Goal: Task Accomplishment & Management: Manage account settings

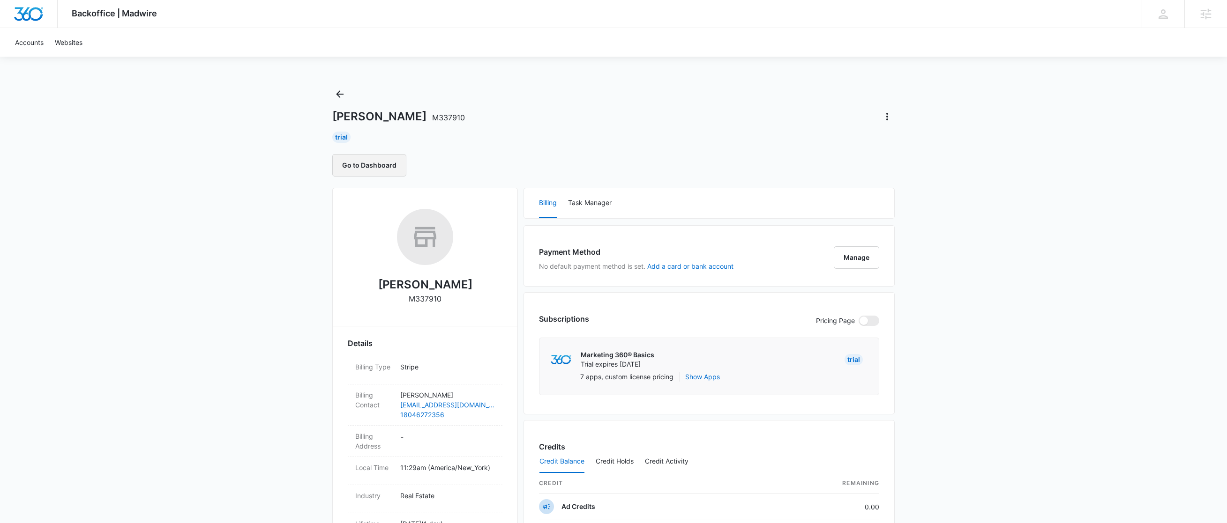
click at [362, 167] on button "Go to Dashboard" at bounding box center [369, 165] width 74 height 22
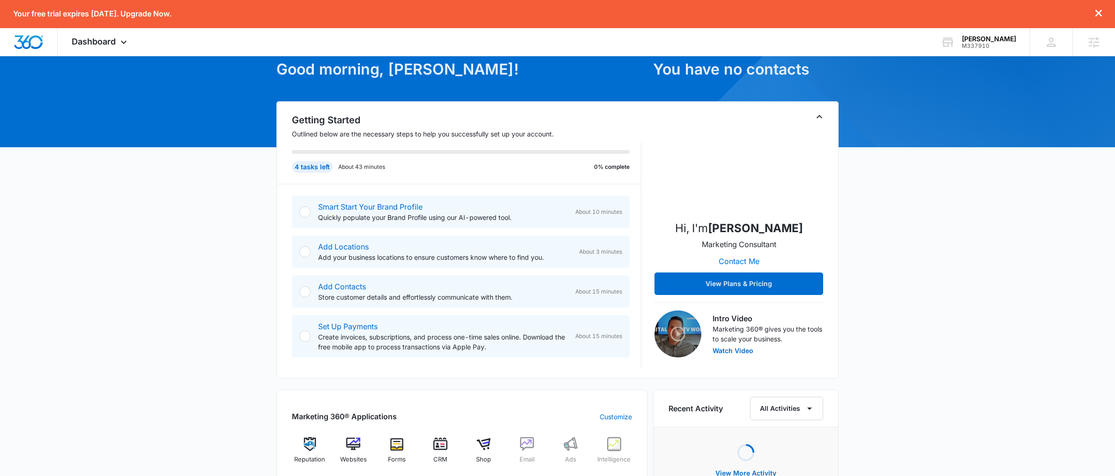
scroll to position [51, 0]
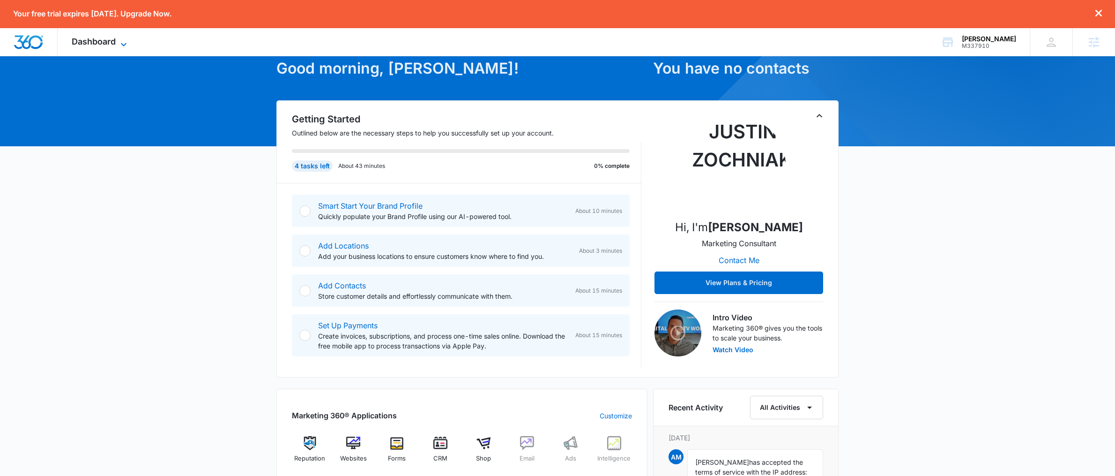
click at [84, 39] on span "Dashboard" at bounding box center [94, 42] width 44 height 10
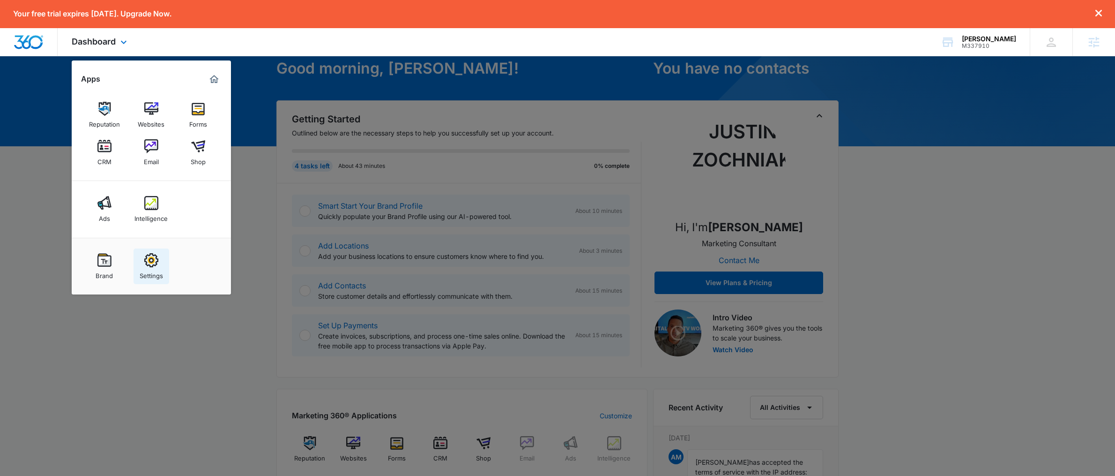
click at [150, 260] on img at bounding box center [151, 260] width 14 height 14
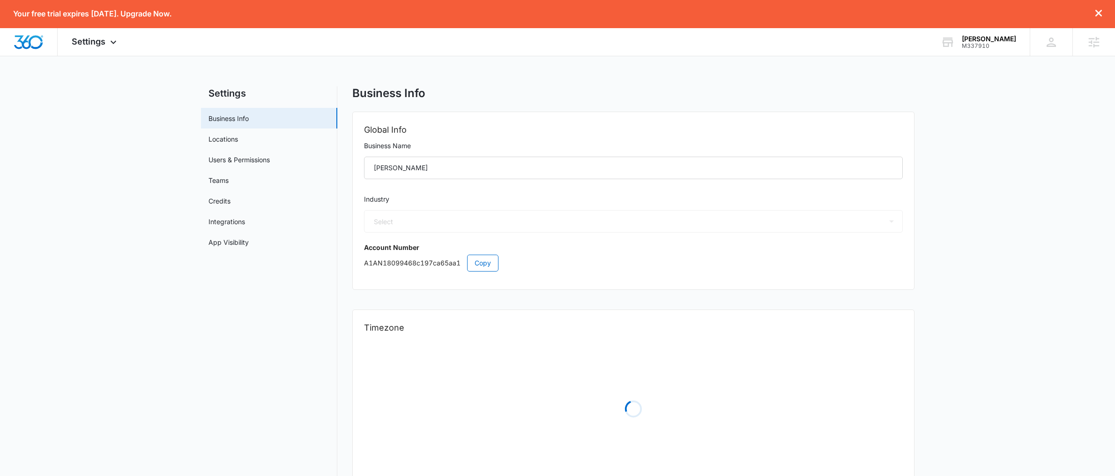
select select "35"
select select "US"
select select "America/New_York"
click at [235, 160] on link "Users & Permissions" at bounding box center [239, 160] width 61 height 10
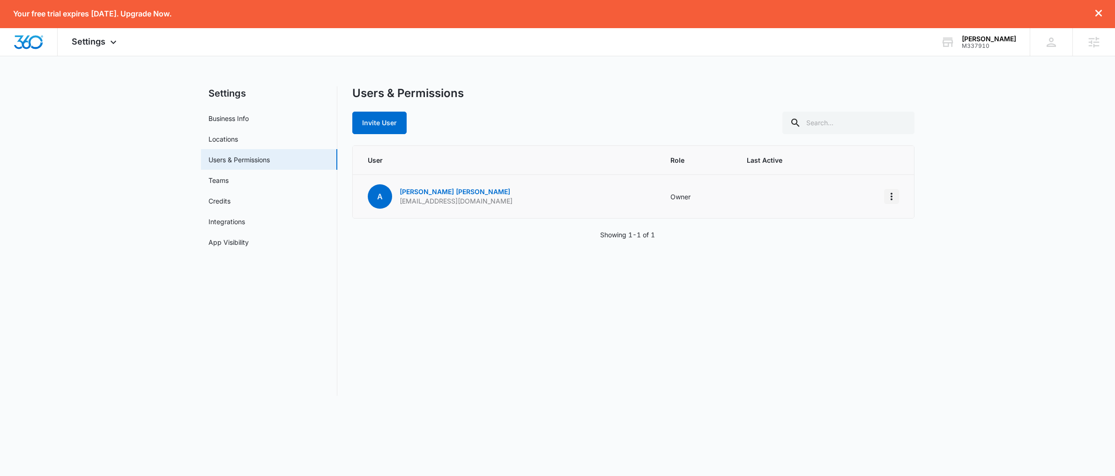
click at [891, 195] on icon "Actions" at bounding box center [891, 196] width 11 height 11
click at [705, 261] on div "Users & Permissions Invite User User Role Last Active A [PERSON_NAME] [EMAIL_AD…" at bounding box center [633, 240] width 562 height 309
click at [83, 44] on span "Settings" at bounding box center [89, 42] width 34 height 10
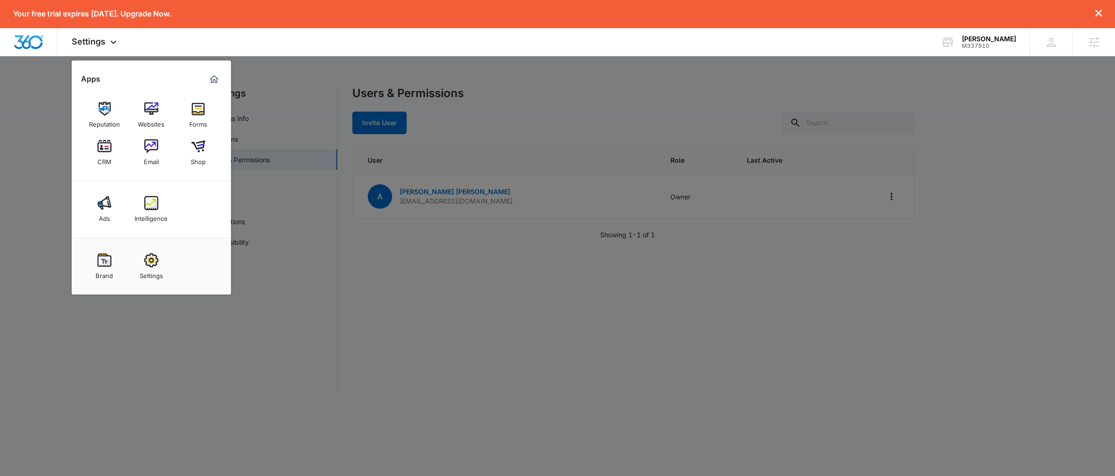
click at [60, 111] on div at bounding box center [557, 238] width 1115 height 476
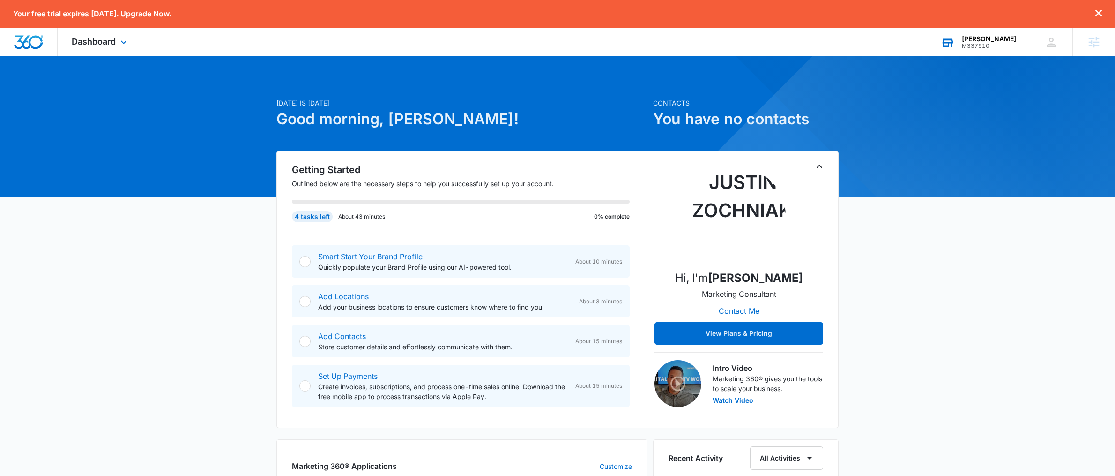
click at [986, 41] on div "[PERSON_NAME]" at bounding box center [989, 38] width 54 height 7
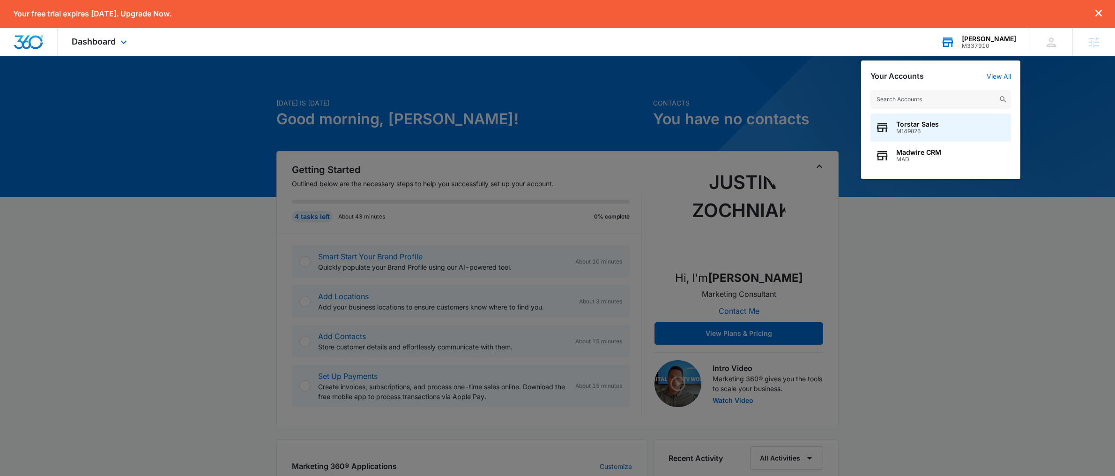
click at [903, 102] on input "text" at bounding box center [941, 99] width 141 height 19
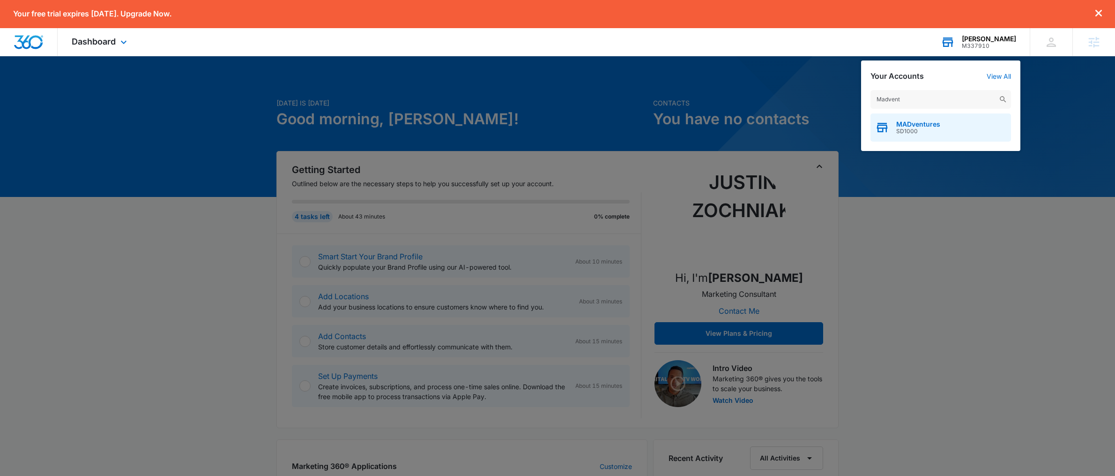
type input "Madvent"
click at [903, 128] on span "SD1000" at bounding box center [918, 131] width 44 height 7
